Goal: Check status

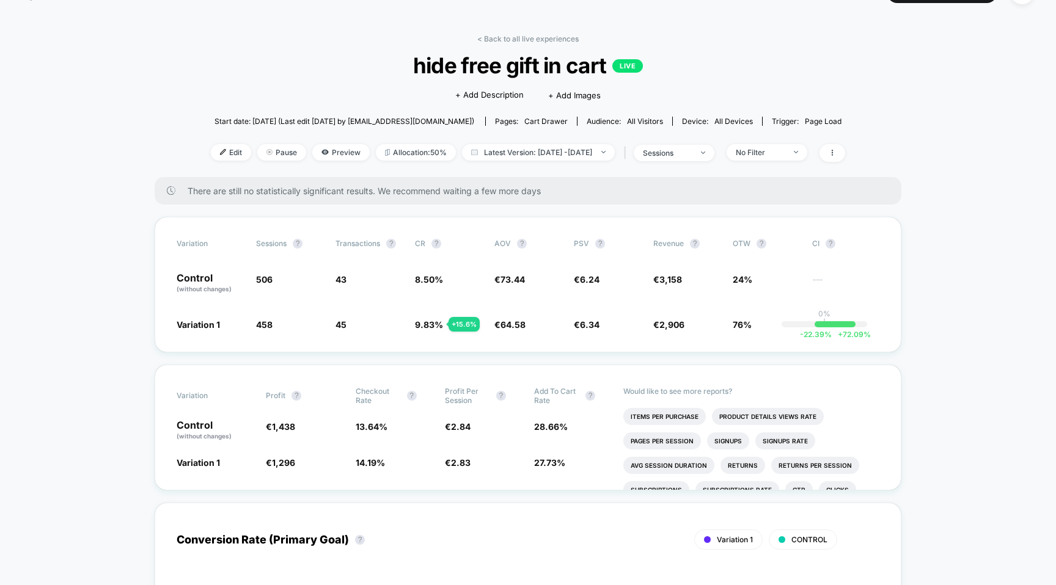
scroll to position [31, 0]
drag, startPoint x: 387, startPoint y: 188, endPoint x: 548, endPoint y: 183, distance: 160.8
click at [547, 185] on span "There are still no statistically significant results. We recommend waiting a fe…" at bounding box center [532, 190] width 689 height 10
click at [548, 183] on div "There are still no statistically significant results. We recommend waiting a fe…" at bounding box center [528, 189] width 747 height 27
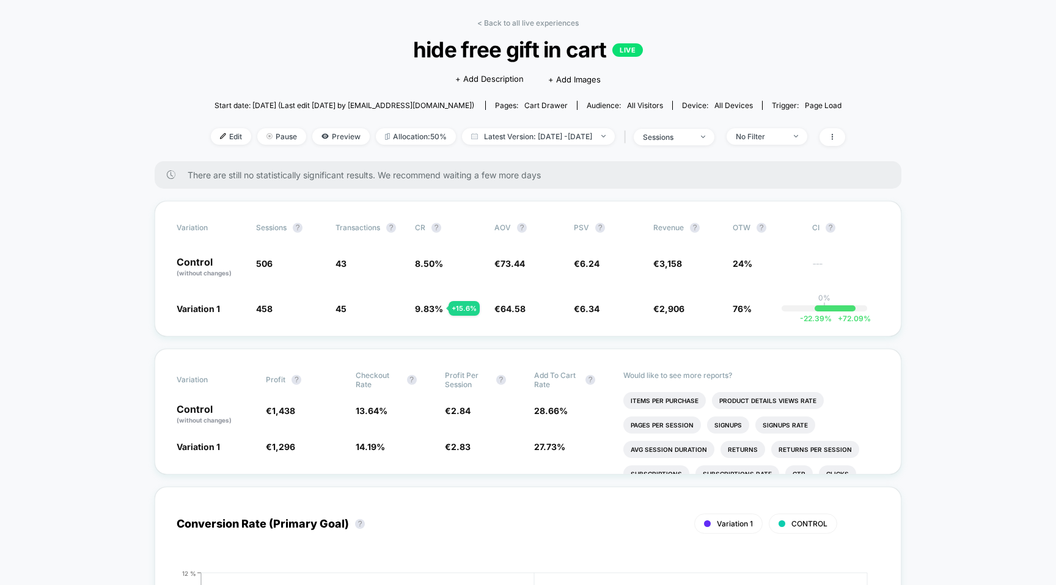
scroll to position [60, 0]
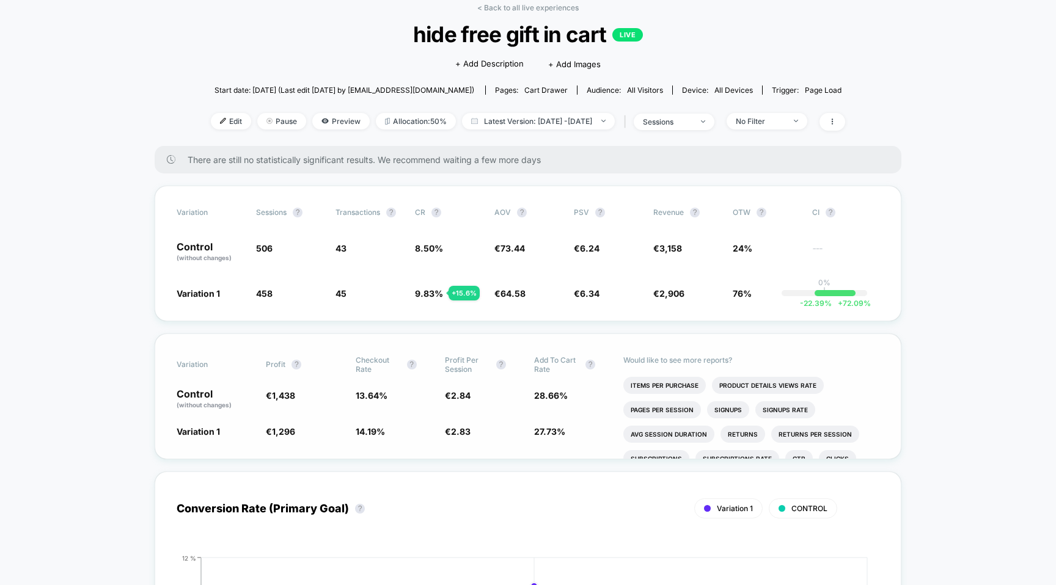
drag, startPoint x: 351, startPoint y: 423, endPoint x: 392, endPoint y: 432, distance: 42.0
click at [392, 431] on div "Variation Profit ? Checkout Rate ? Profit Per Session ? Add To Cart Rate ? Cont…" at bounding box center [528, 397] width 747 height 126
